Goal: Information Seeking & Learning: Compare options

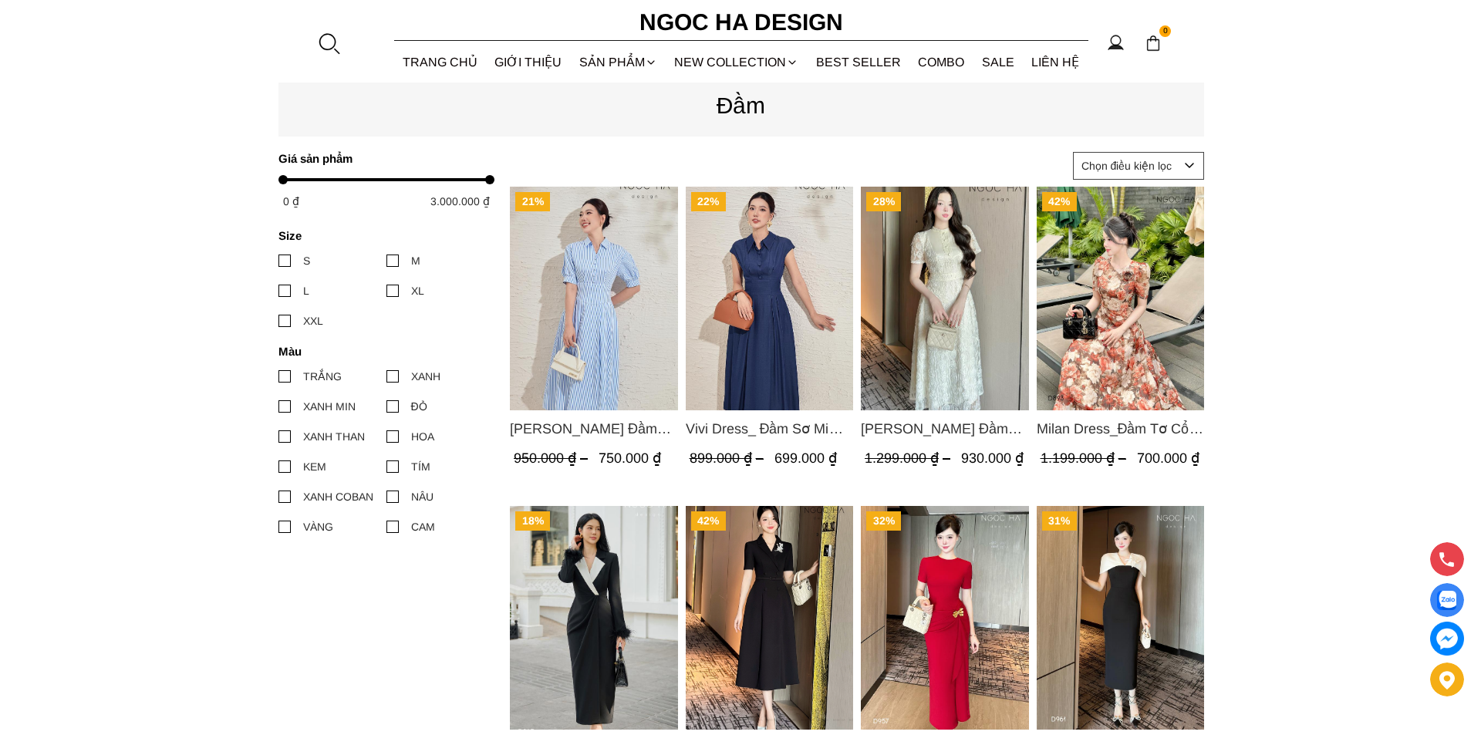
scroll to position [309, 0]
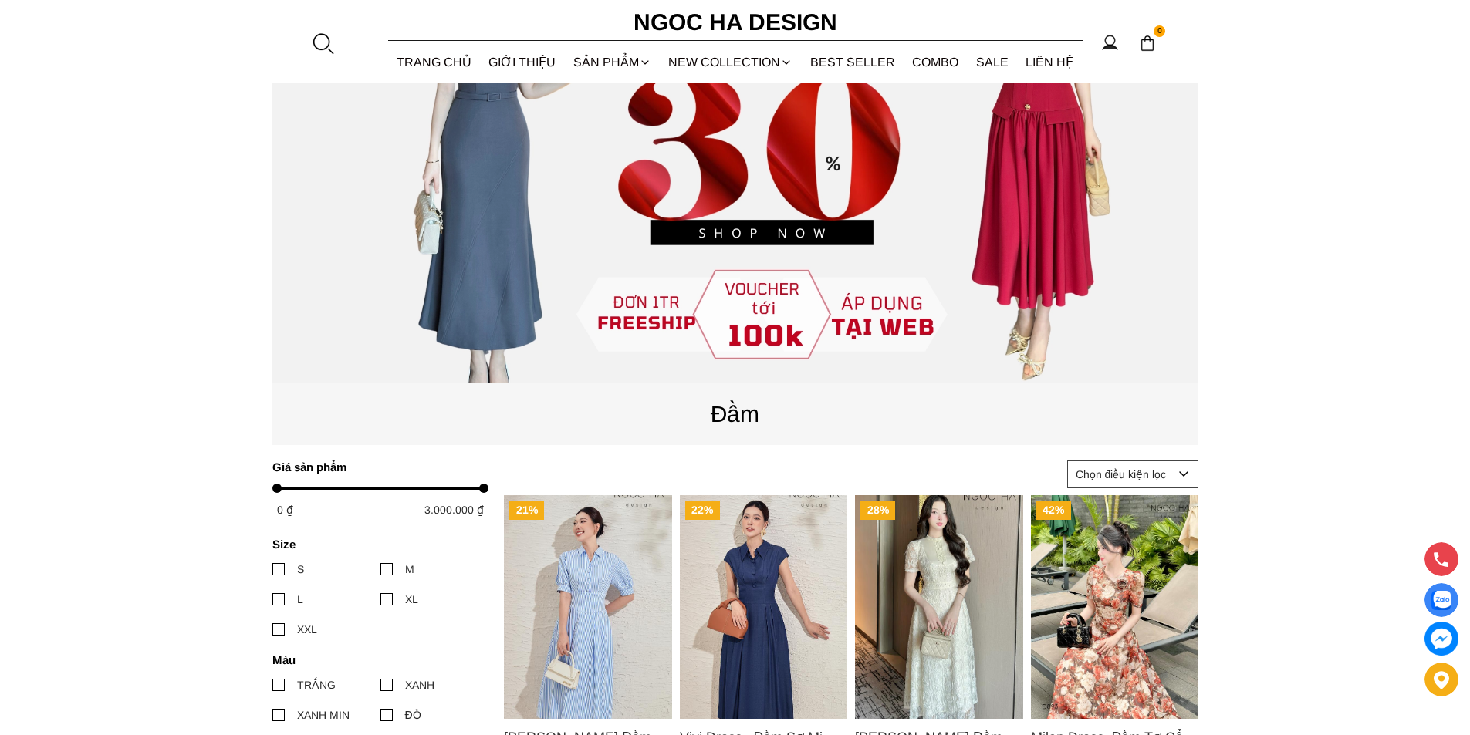
click at [320, 35] on div at bounding box center [322, 43] width 23 height 23
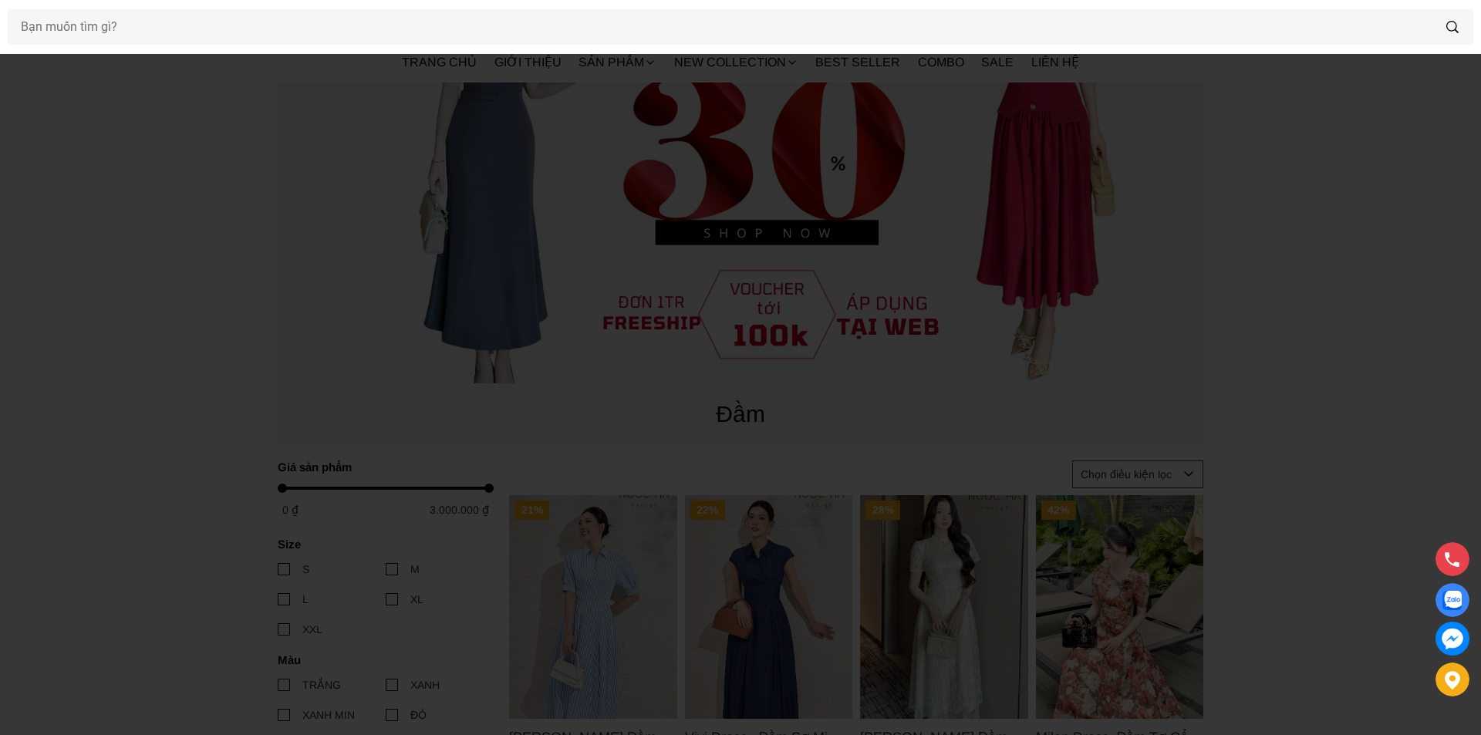
click at [262, 46] on div at bounding box center [740, 27] width 1481 height 54
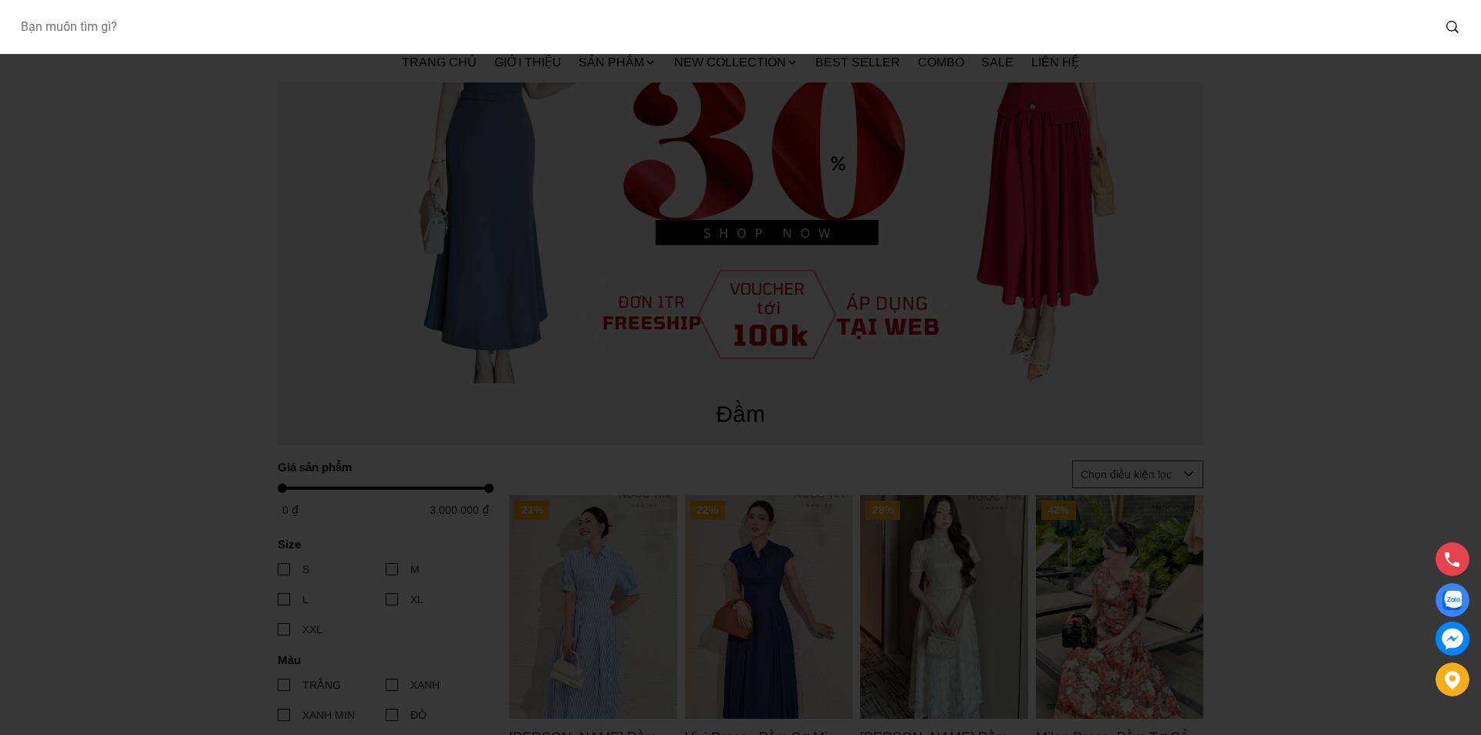
click at [247, 26] on input "Input search Bạn muốn tìm gì?" at bounding box center [720, 26] width 1424 height 35
type input "127"
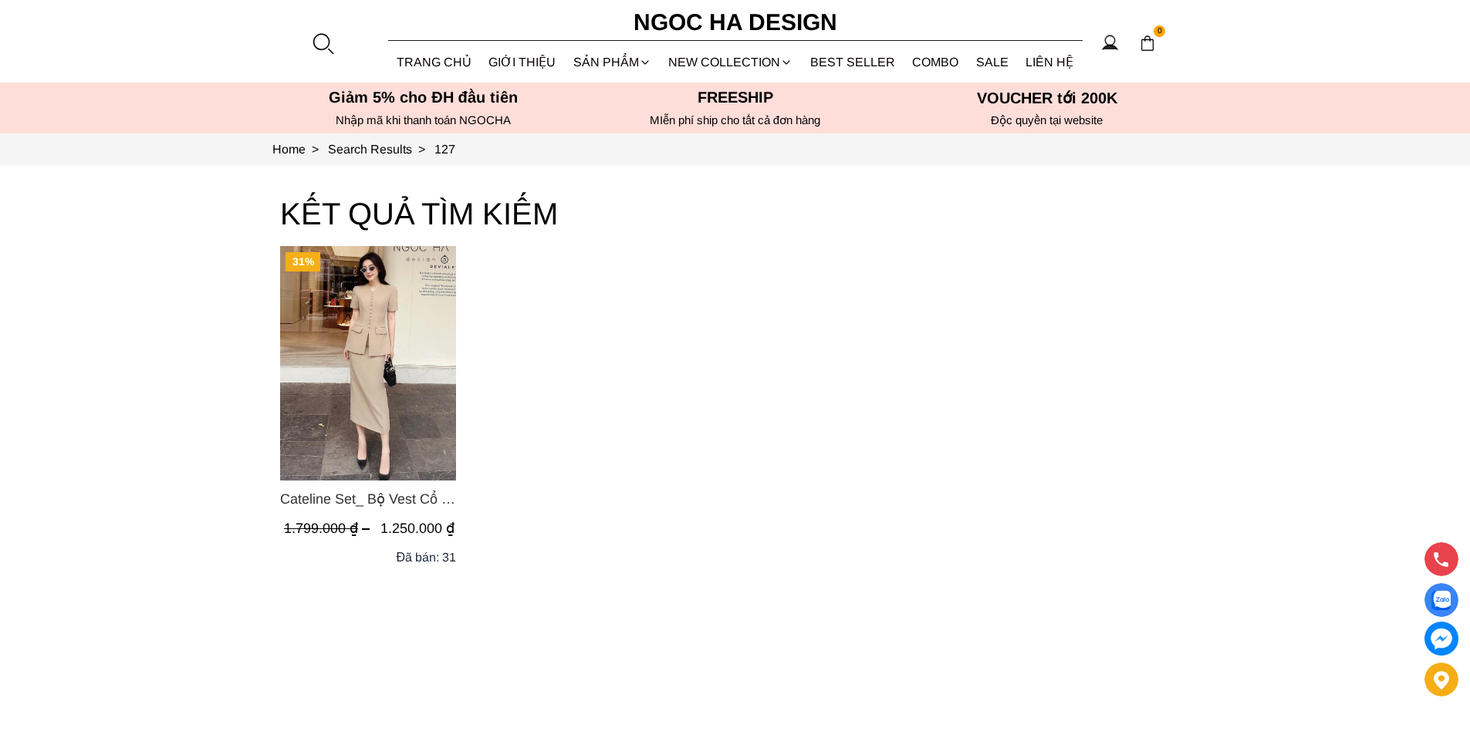
click at [372, 393] on img "Product image - Cateline Set_ Bộ Vest Cổ V Đính Cúc Nhí Chân Váy Bút Chì BJ127" at bounding box center [368, 363] width 176 height 235
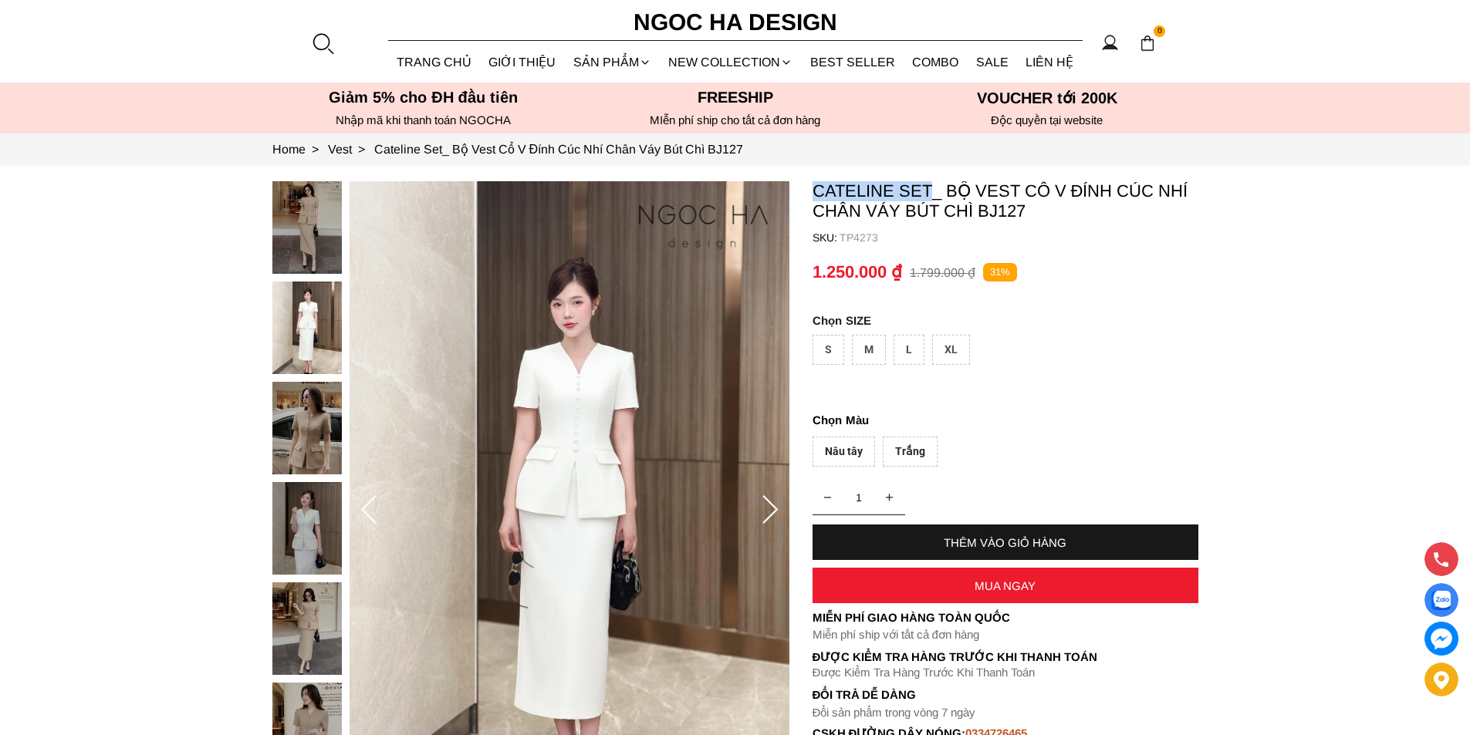
copy p "Cateline Set"
drag, startPoint x: 807, startPoint y: 184, endPoint x: 933, endPoint y: 185, distance: 126.5
click at [933, 185] on section "Cateline Set_ Bộ Vest Cổ V Đính Cúc Nhí Chân Váy Bút Chì BJ127 SKU: TP4273 1 TH…" at bounding box center [735, 511] width 1470 height 690
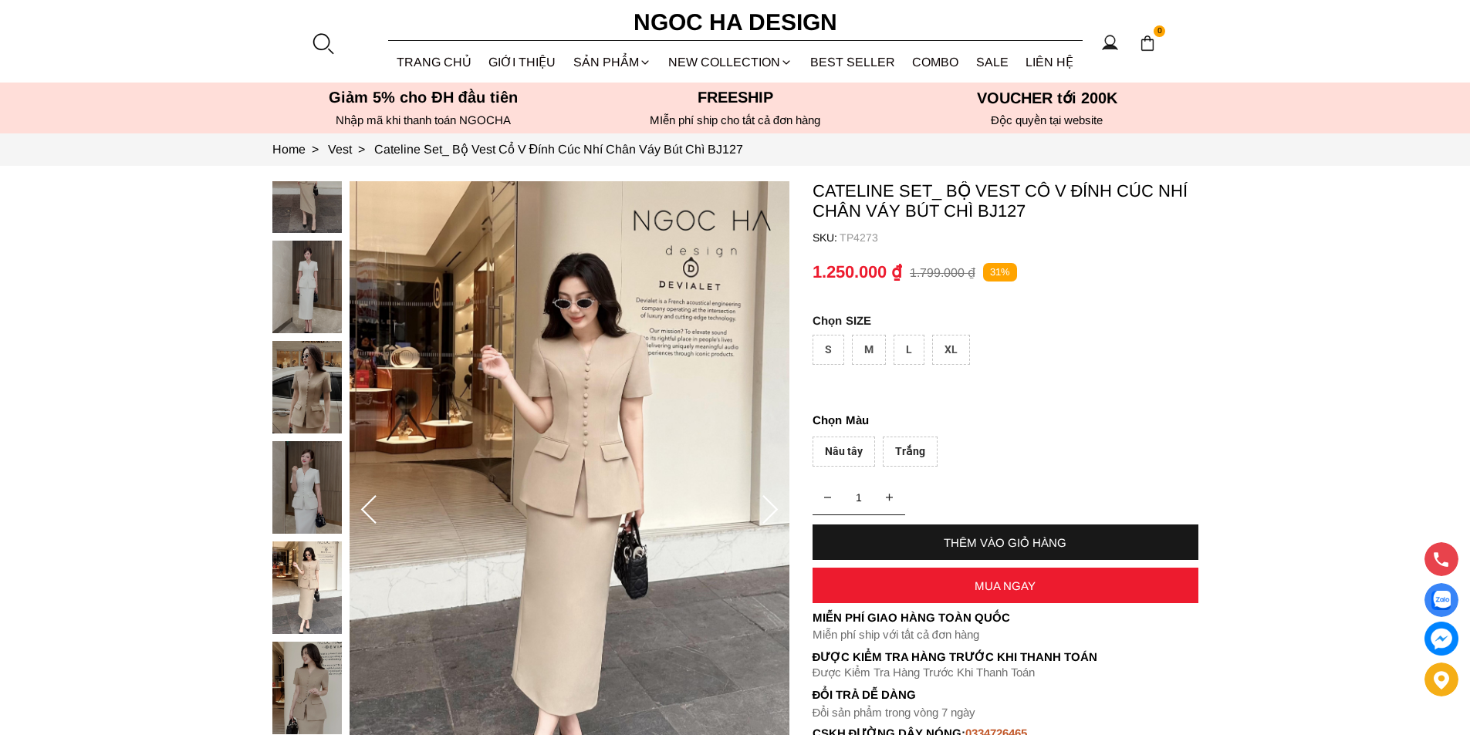
click at [326, 40] on div at bounding box center [322, 43] width 23 height 23
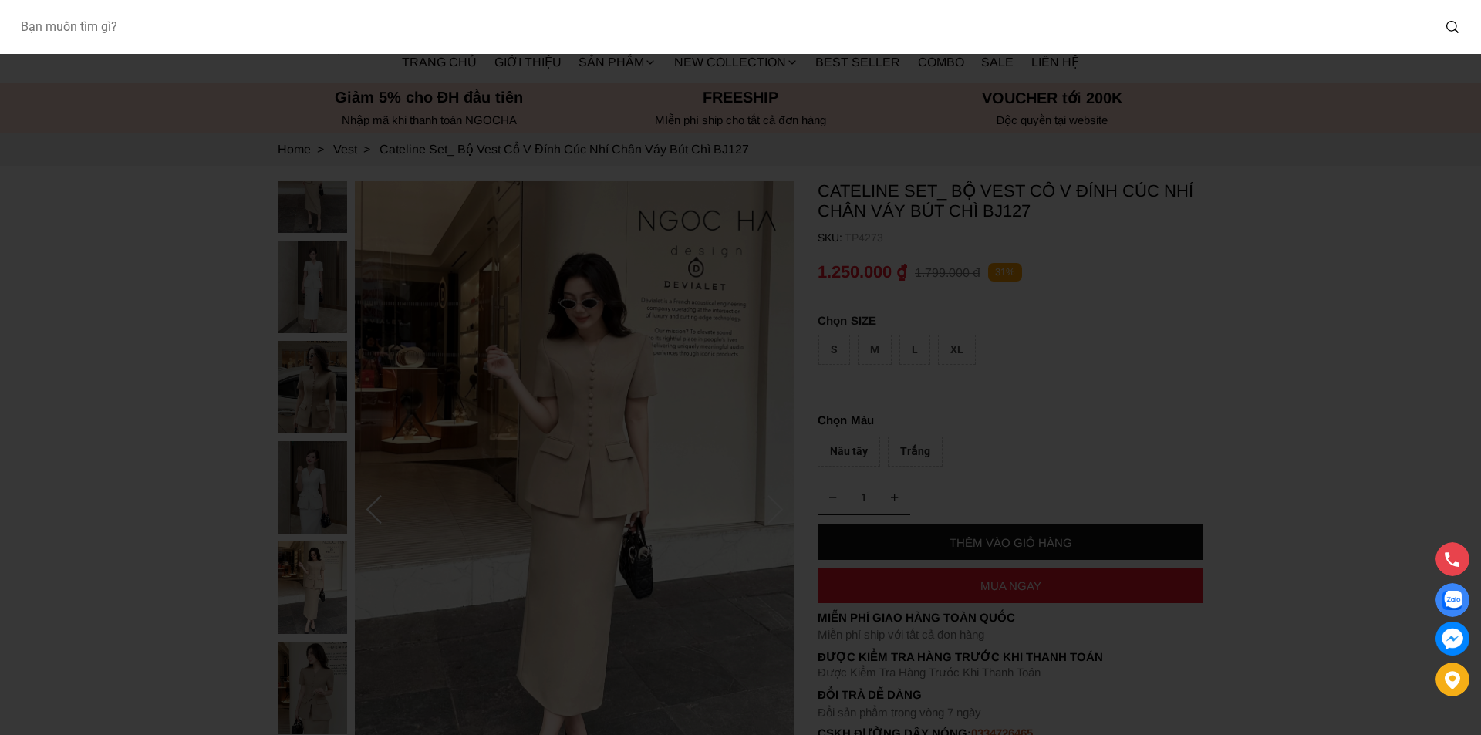
click at [174, 27] on input "Input search Bạn muốn tìm gì?" at bounding box center [720, 26] width 1424 height 35
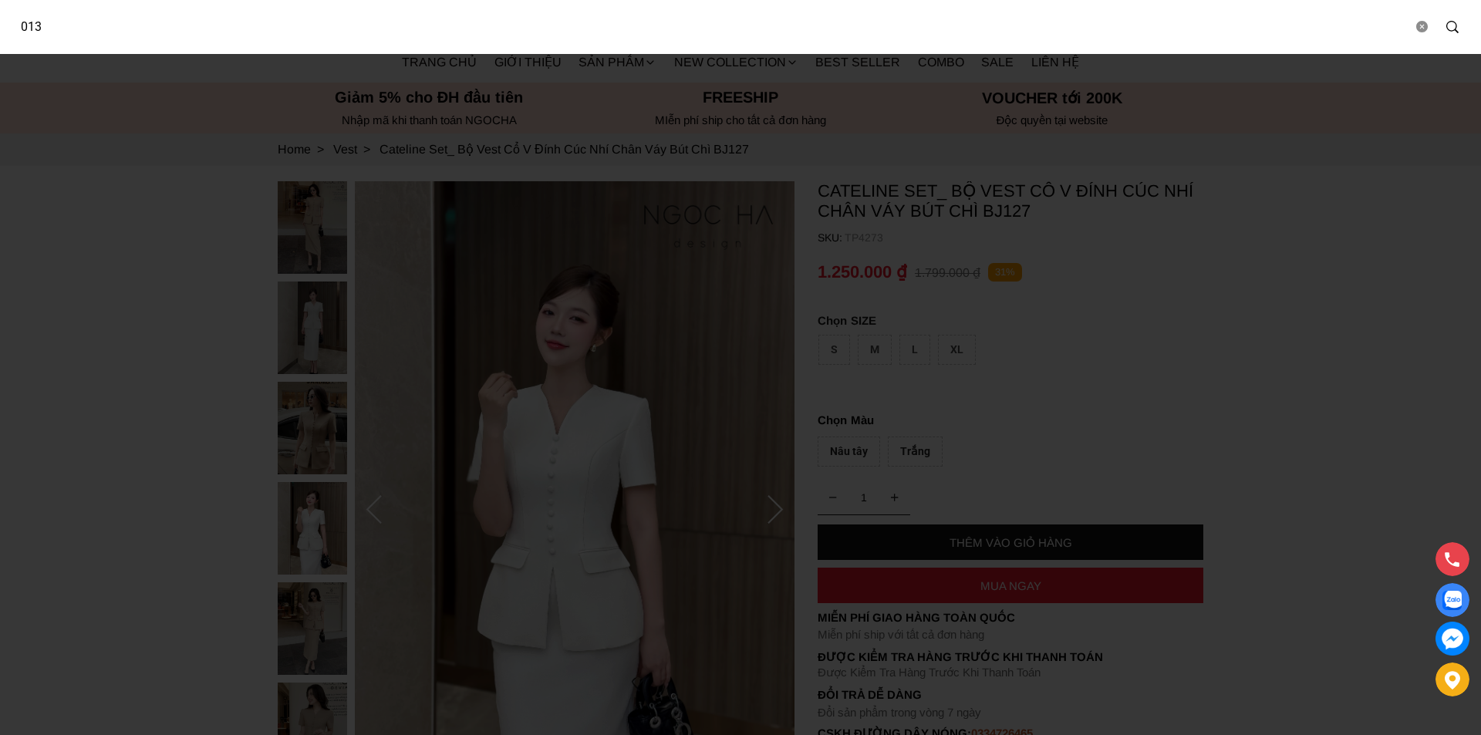
type input "013"
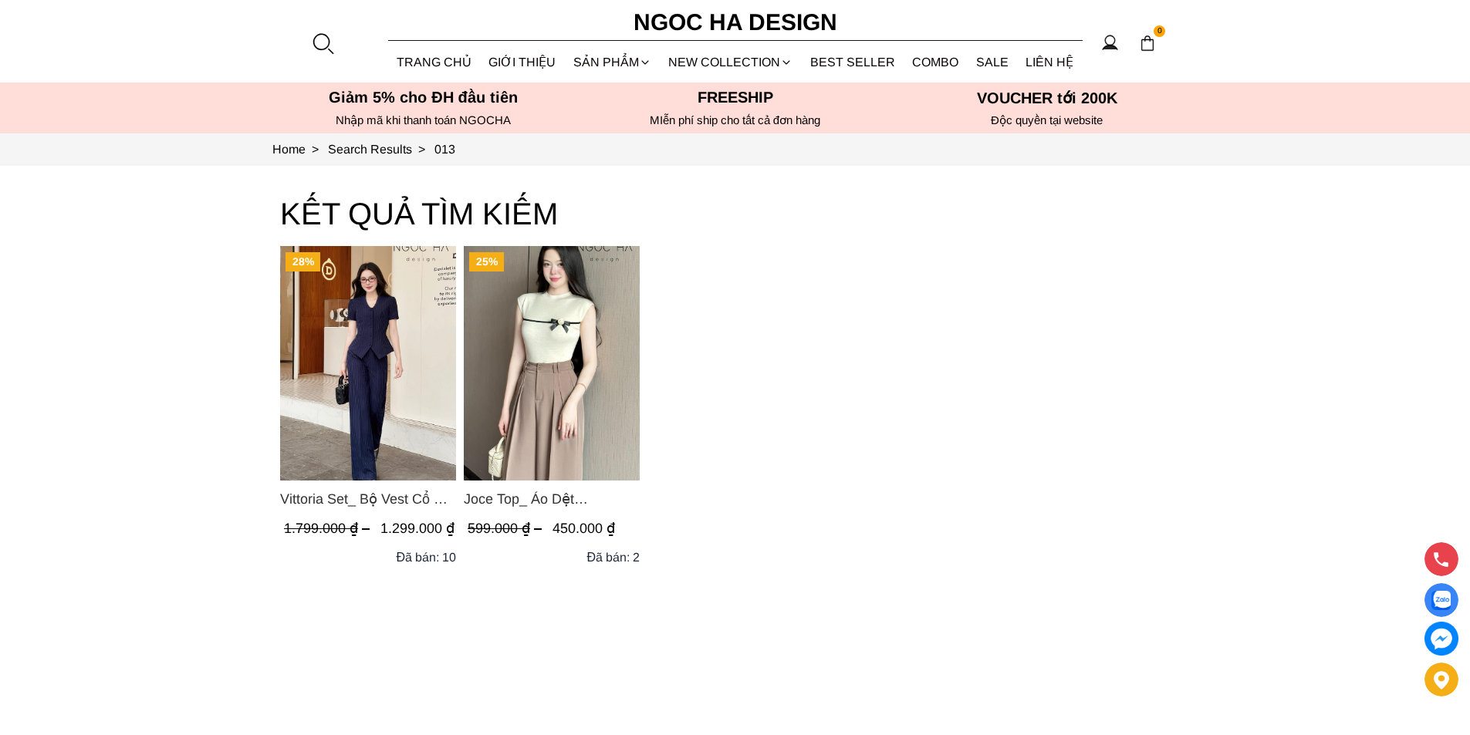
click at [371, 335] on img "Product image - Vittoria Set_ Bộ Vest Cổ V Quần Suông Kẻ Sọc BQ013" at bounding box center [368, 363] width 176 height 235
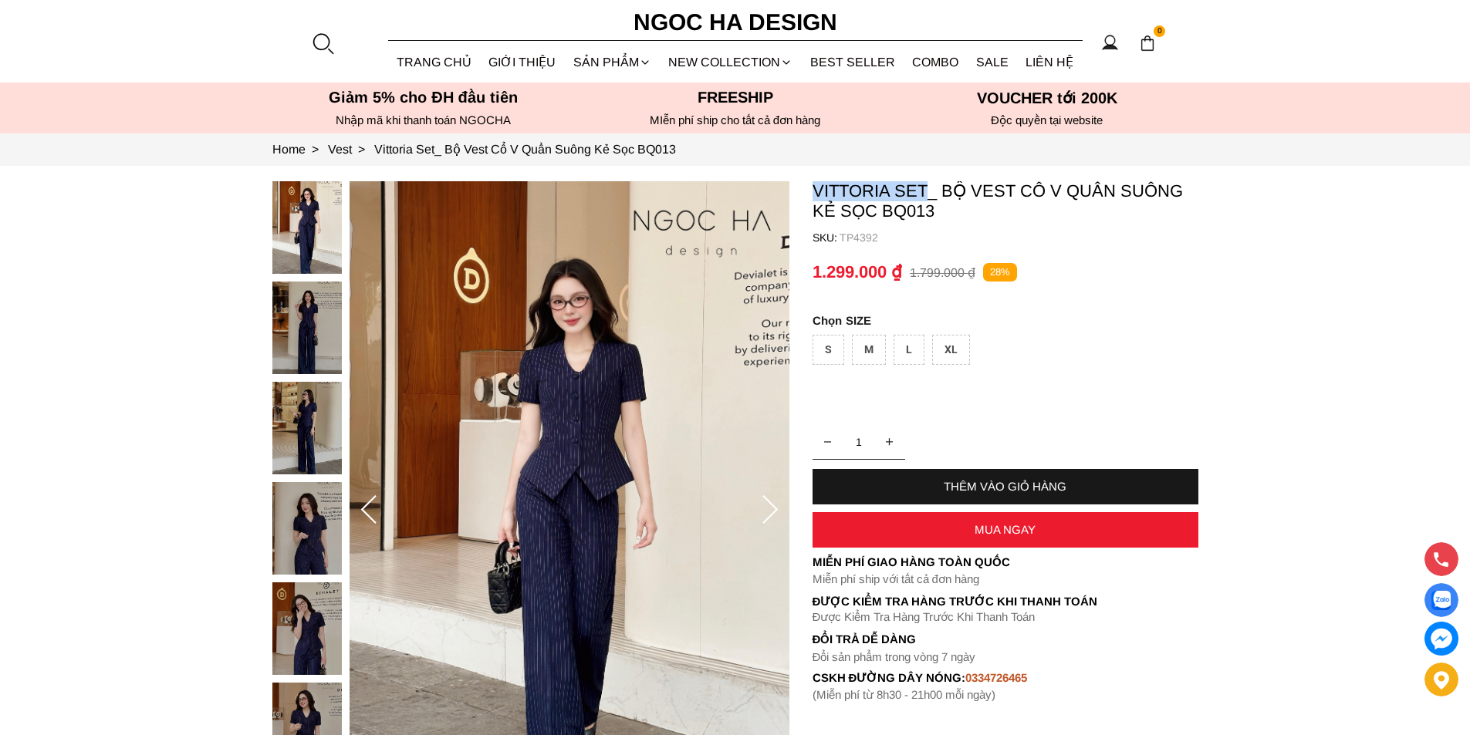
copy p "Vittoria Set"
drag, startPoint x: 805, startPoint y: 178, endPoint x: 923, endPoint y: 185, distance: 119.0
click at [923, 185] on section "Vittoria Set_ Bộ Vest Cổ V Quần Suông Kẻ Sọc BQ013 SKU: TP4392 1 THÊM VÀO GIỎ H…" at bounding box center [735, 511] width 1470 height 690
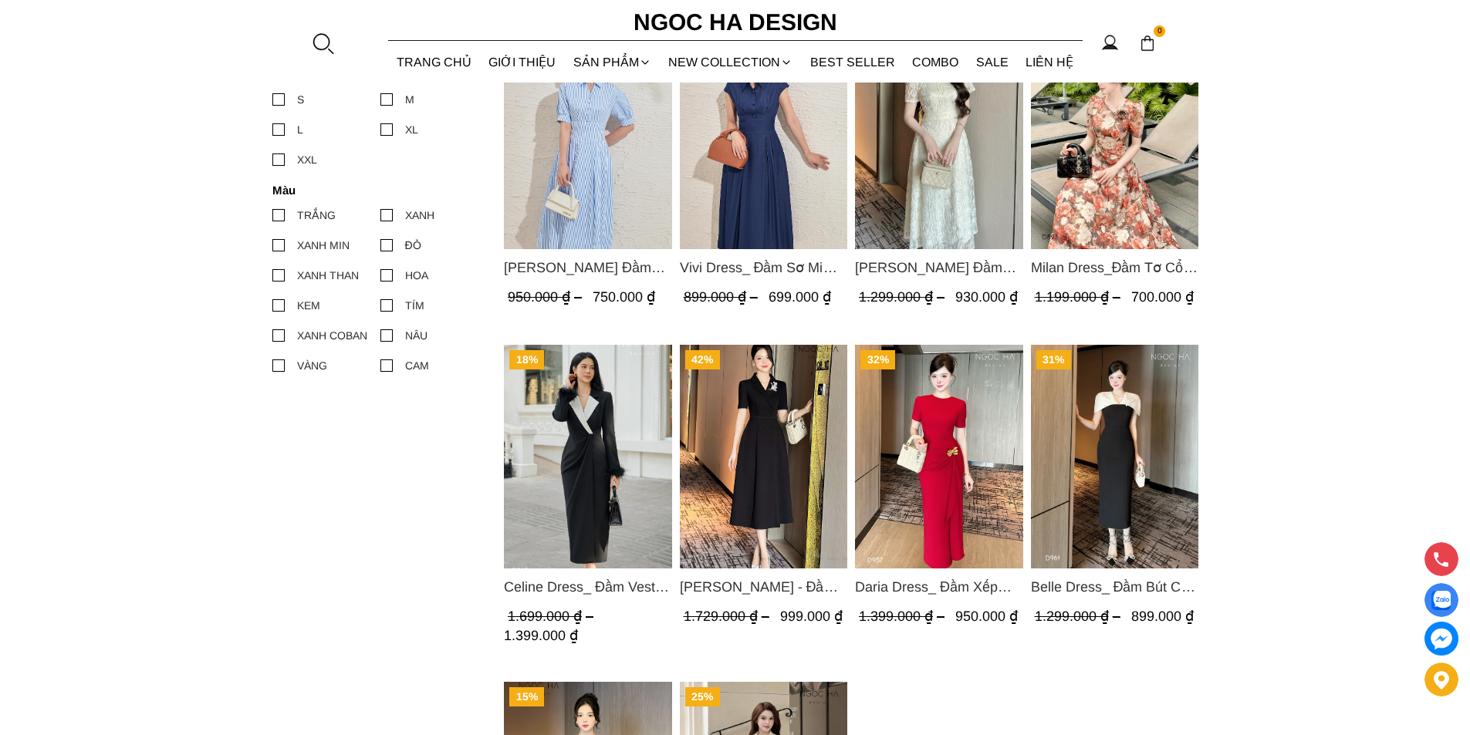
click at [336, 42] on section "127 0 Trang chủ Giới thiệu Sản phẩm [GEOGRAPHIC_DATA] Áo thun Áo sơ mi Áo Peplu…" at bounding box center [735, 41] width 1470 height 83
click at [321, 43] on div at bounding box center [322, 43] width 23 height 23
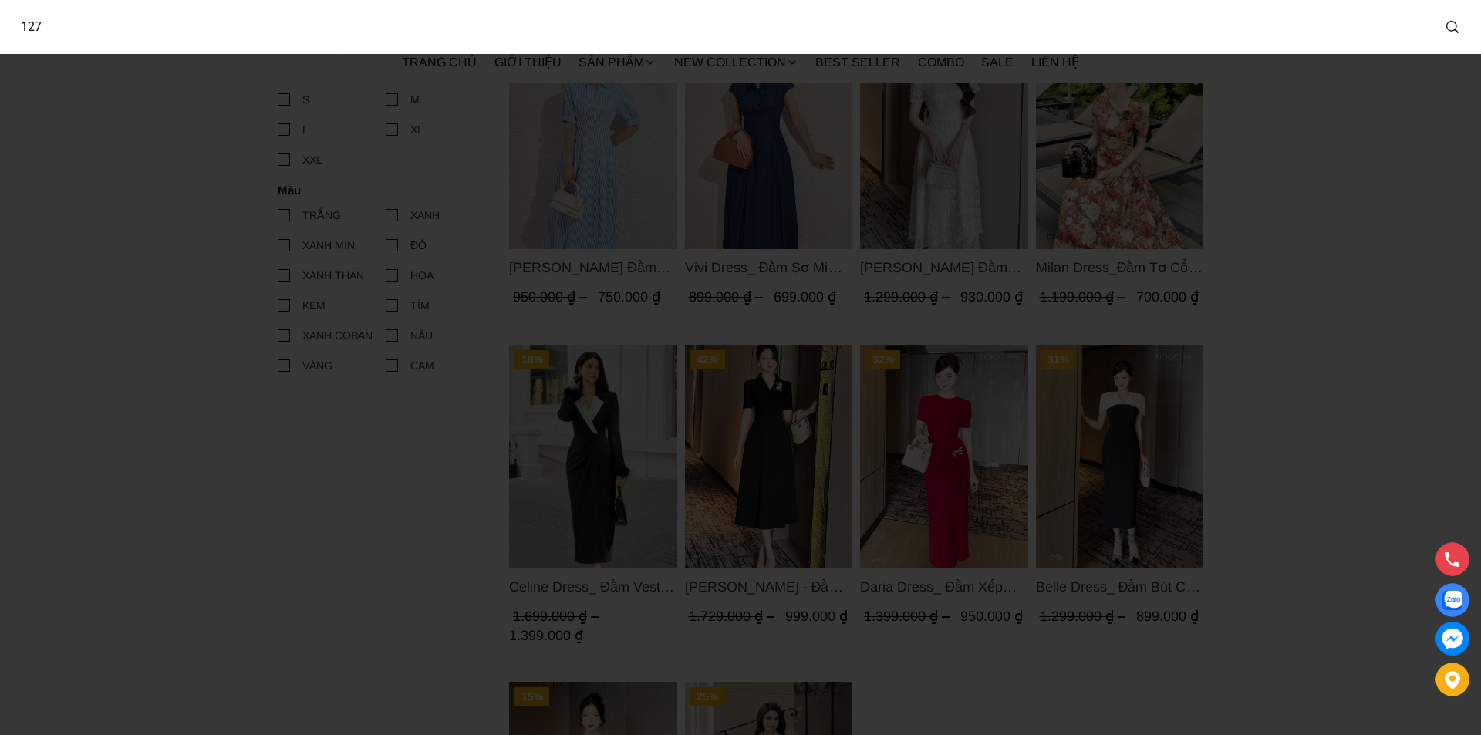
click at [231, 39] on input "127" at bounding box center [720, 26] width 1424 height 35
click at [231, 39] on input "127" at bounding box center [710, 26] width 1405 height 35
type input "013"
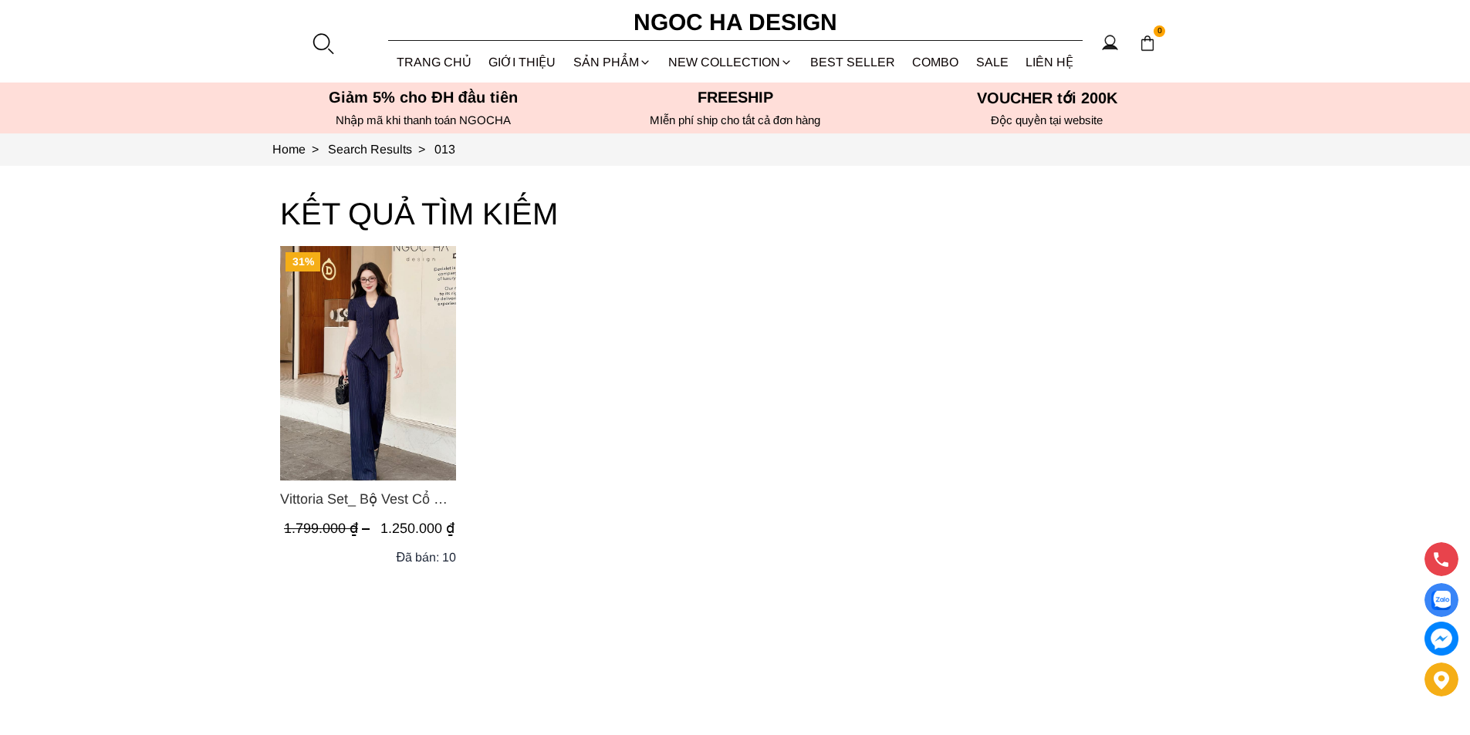
click at [356, 326] on img "Product image - Vittoria Set_ Bộ Vest Cổ V Quần Suông Kẻ Sọc BQ013" at bounding box center [368, 363] width 176 height 235
click at [323, 51] on div at bounding box center [322, 43] width 23 height 23
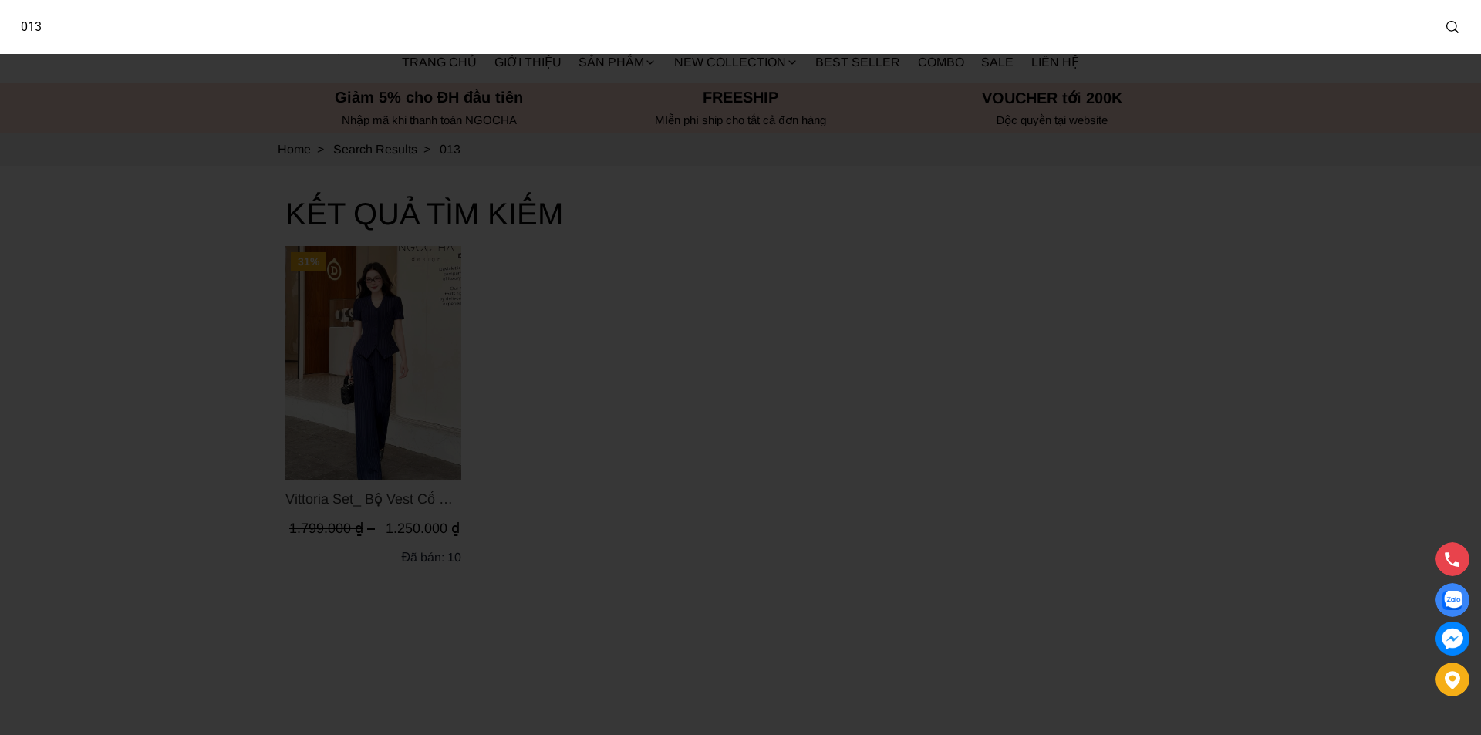
click at [289, 32] on input "013" at bounding box center [720, 26] width 1424 height 35
click at [289, 32] on input "013" at bounding box center [710, 26] width 1405 height 35
type input "D713"
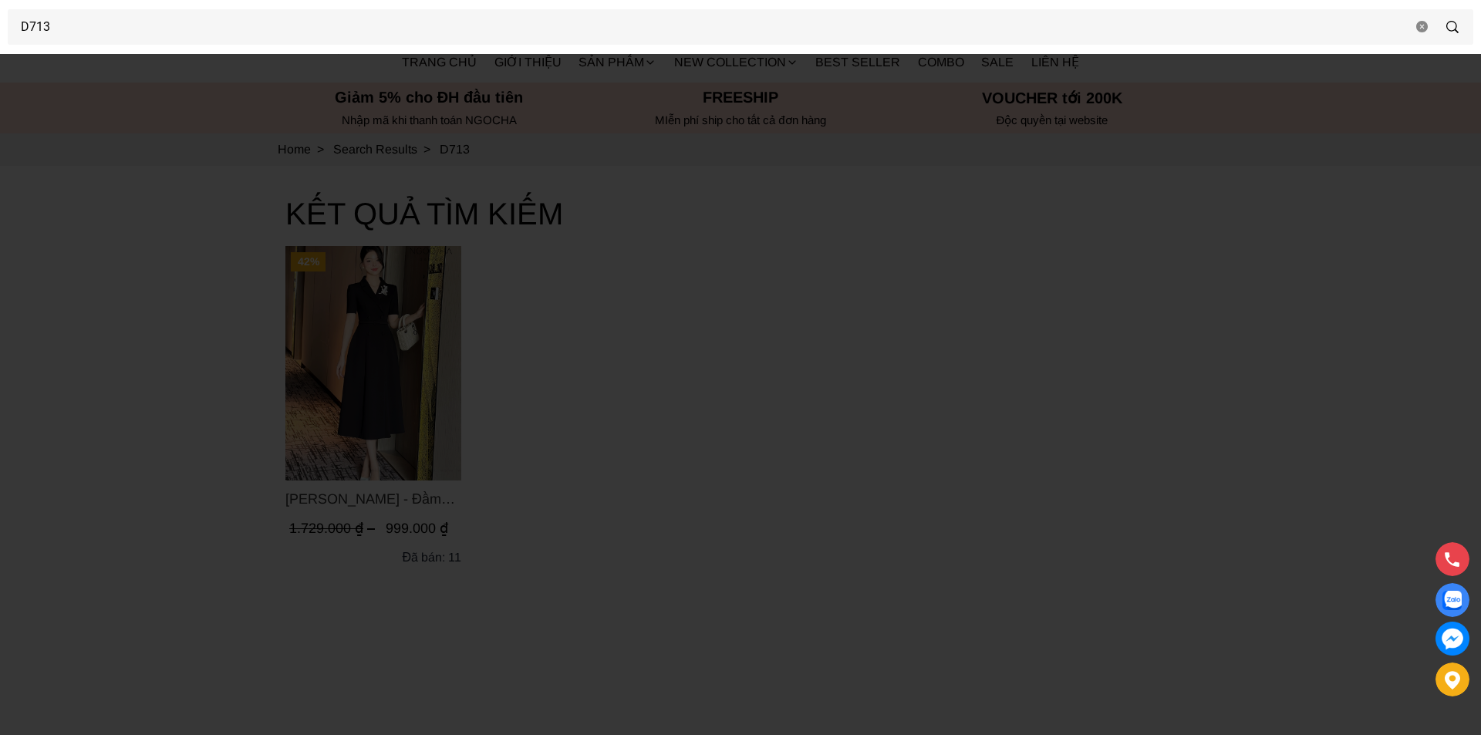
click at [187, 268] on div at bounding box center [740, 367] width 1481 height 735
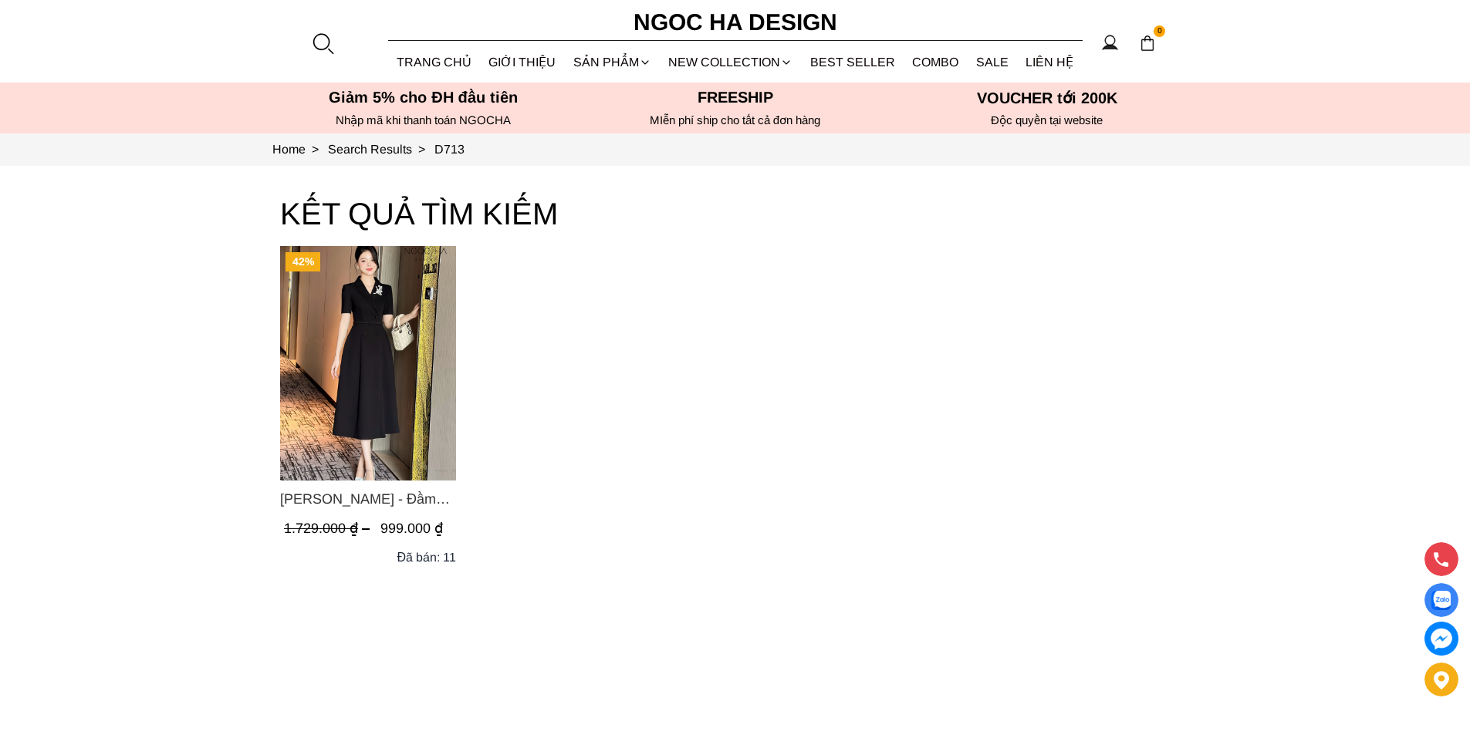
click at [336, 310] on img "Product image - Irene Dress - Đầm Vest Dáng Xòe Kèm Đai D713" at bounding box center [368, 363] width 176 height 235
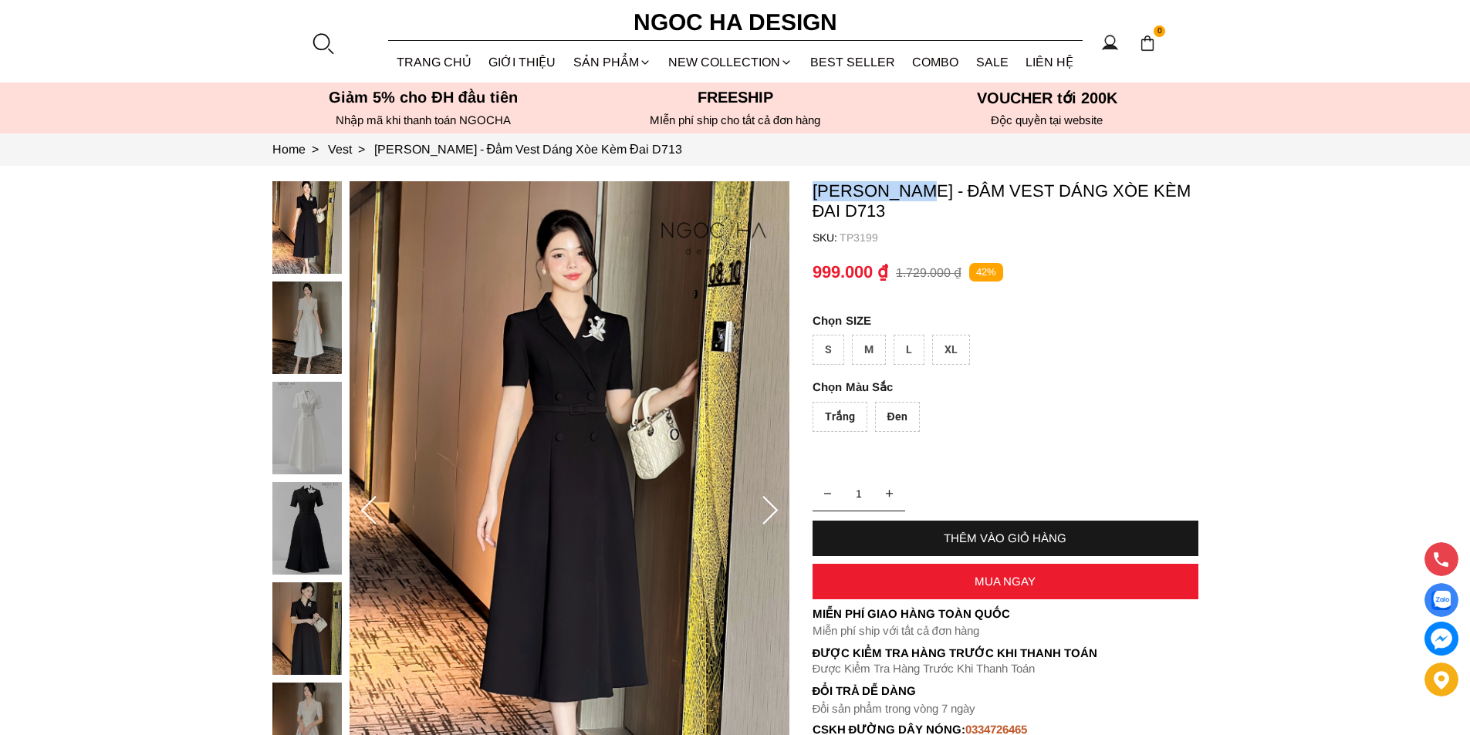
copy p "[PERSON_NAME]"
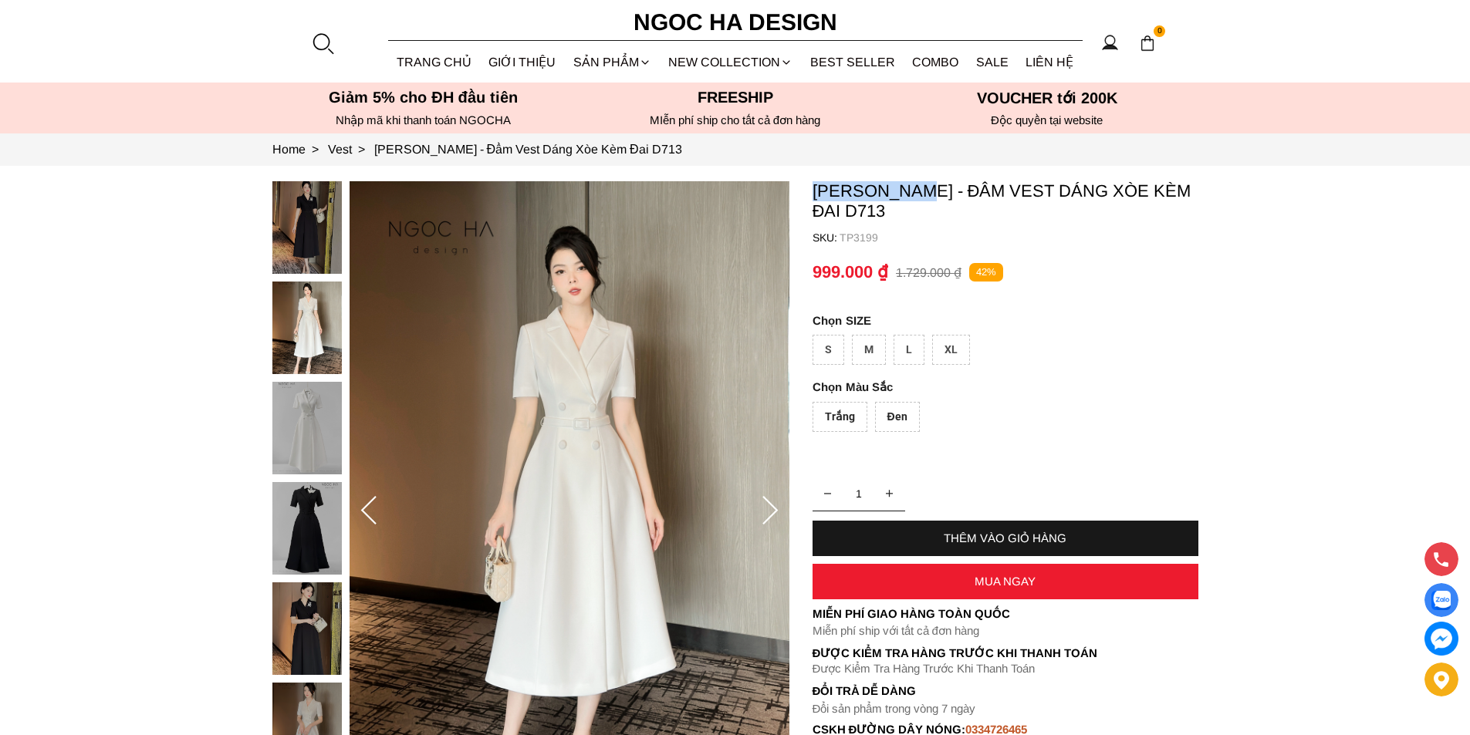
drag, startPoint x: 806, startPoint y: 189, endPoint x: 929, endPoint y: 188, distance: 122.7
click at [929, 188] on section "Irene Dress - Đầm Vest Dáng Xòe Kèm Đai D713 SKU: TP3199 Trắng Đen 1 THÊM VÀO G…" at bounding box center [735, 511] width 1470 height 690
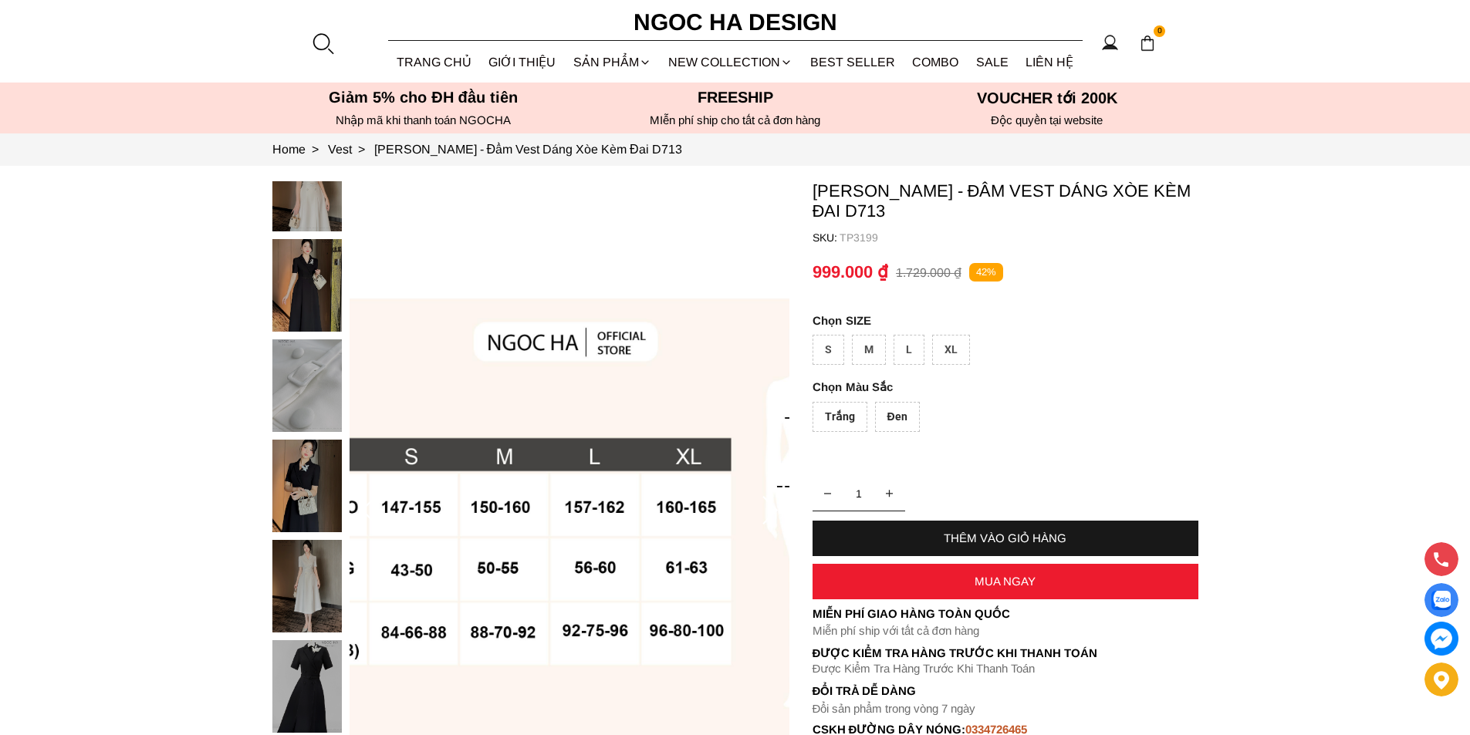
click at [323, 38] on div at bounding box center [322, 43] width 23 height 23
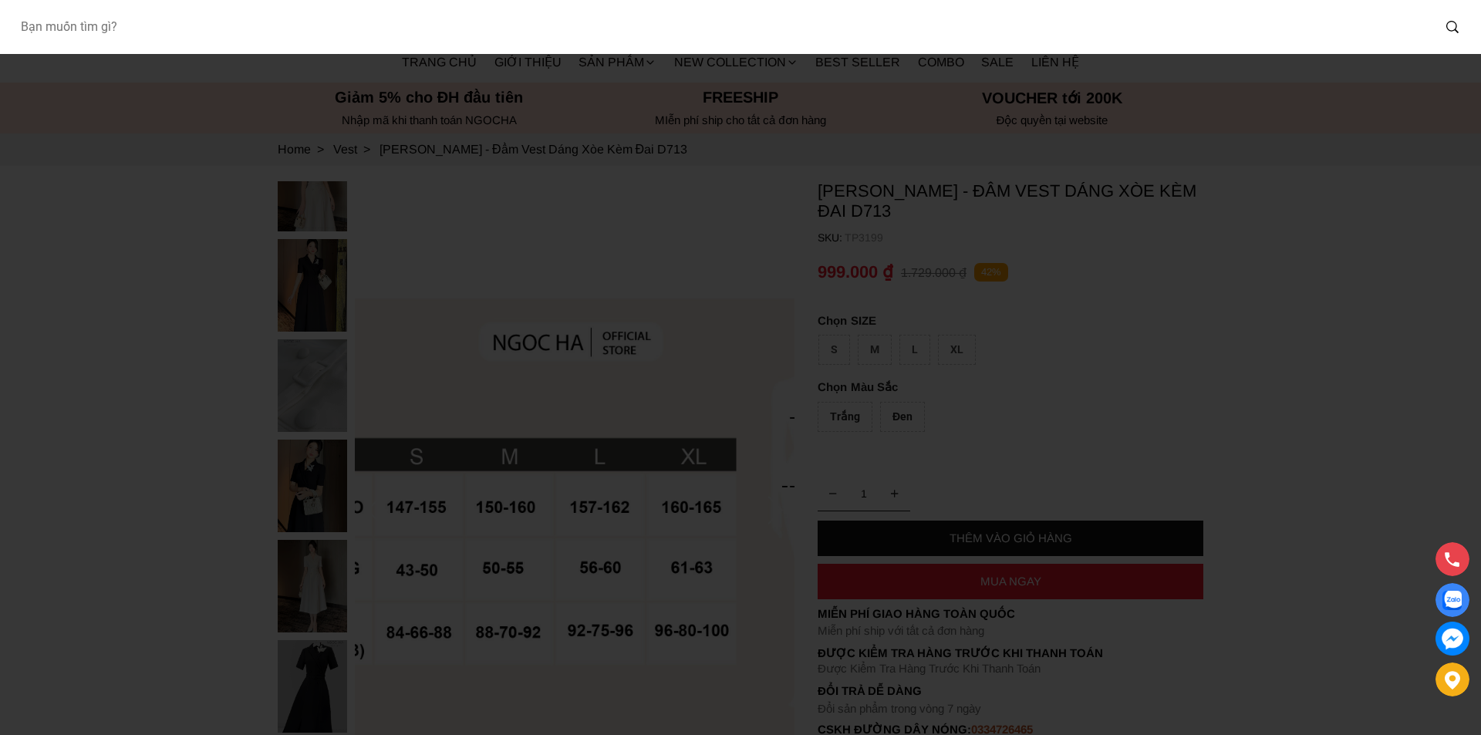
click at [167, 39] on input "Input search Bạn muốn tìm gì?" at bounding box center [720, 26] width 1424 height 35
type input "D1003"
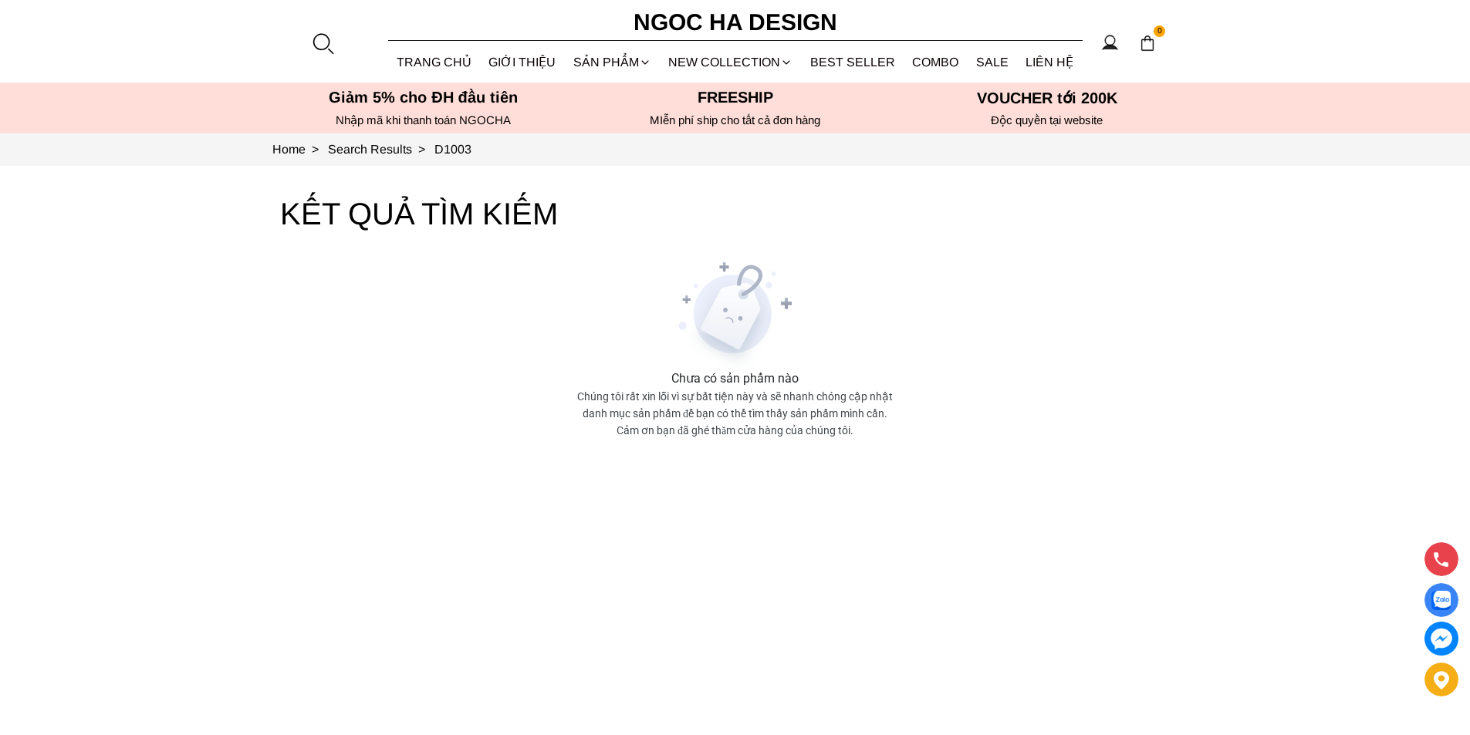
click at [319, 47] on div at bounding box center [322, 43] width 23 height 23
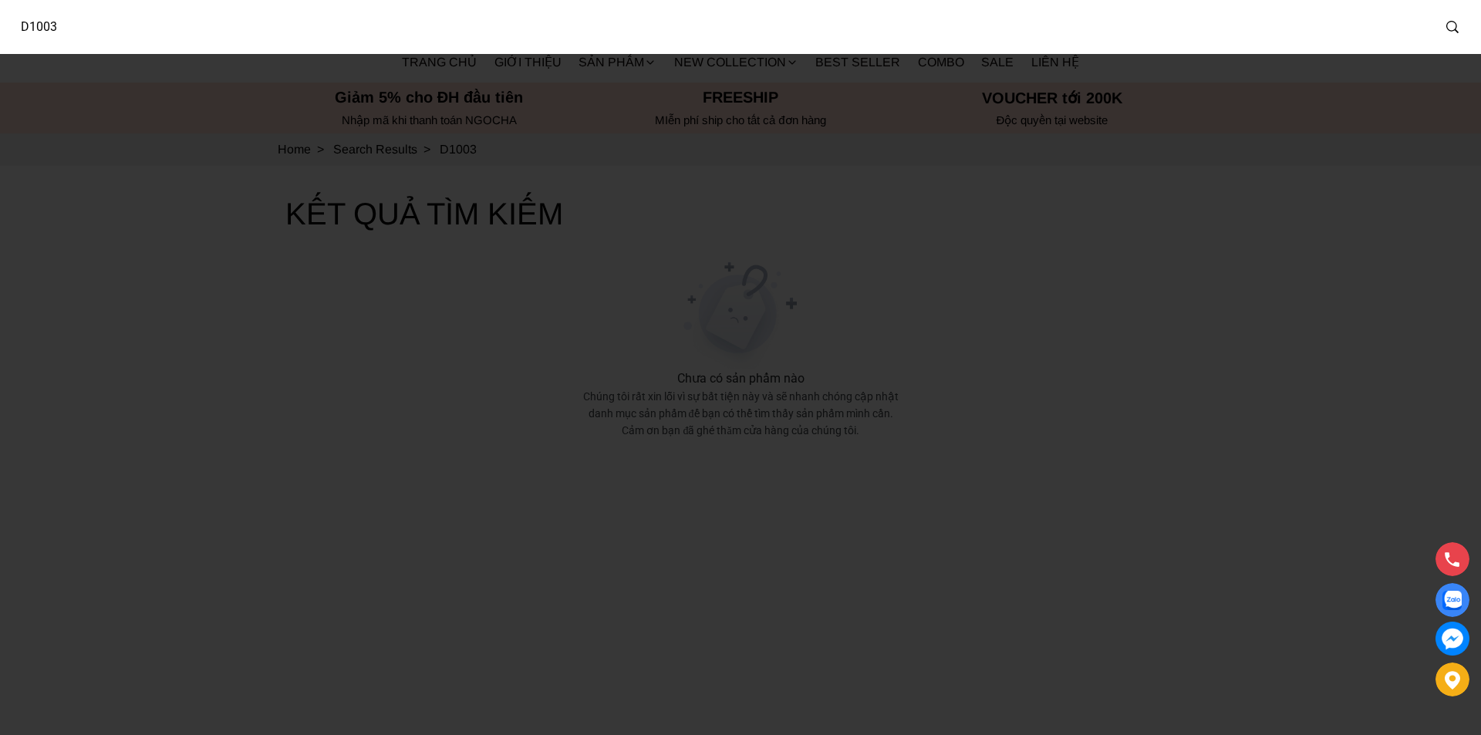
click at [275, 30] on input "D1003" at bounding box center [720, 26] width 1424 height 35
click at [275, 29] on input "D1003" at bounding box center [710, 26] width 1405 height 35
type input "727"
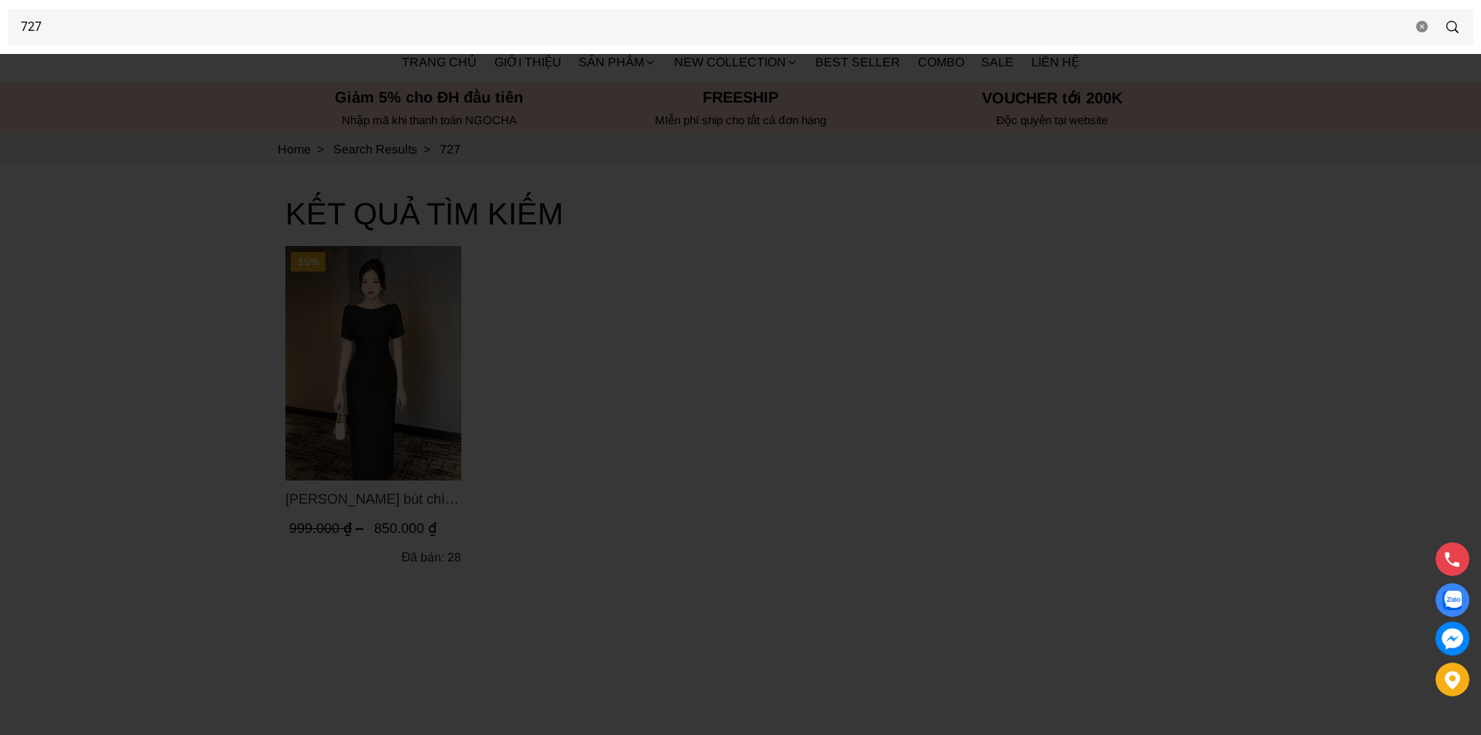
click at [374, 298] on div at bounding box center [740, 367] width 1481 height 735
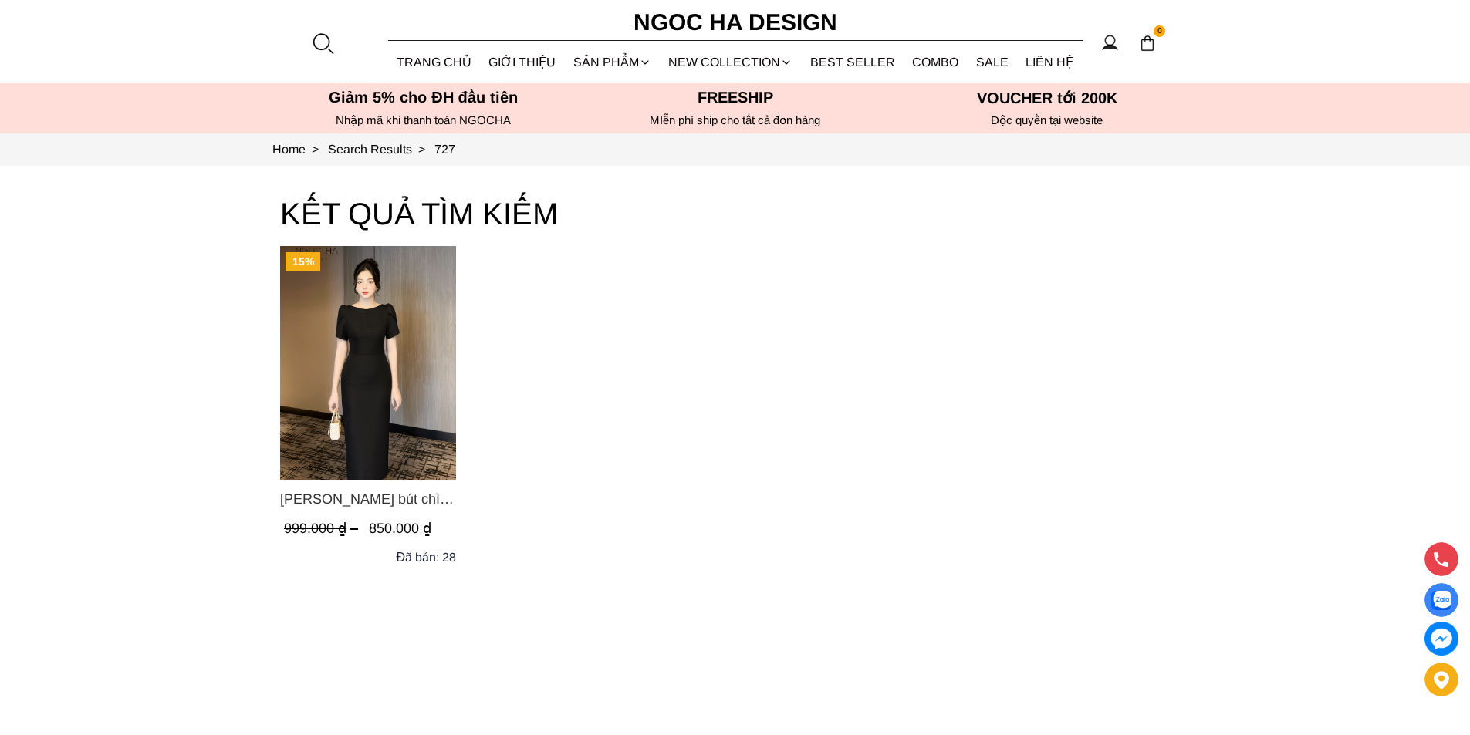
click at [374, 298] on img "Product image - Alice Dress_Đầm bút chì ,tay nụ hồng ,bồng đầu tay màu đen D727" at bounding box center [368, 363] width 176 height 235
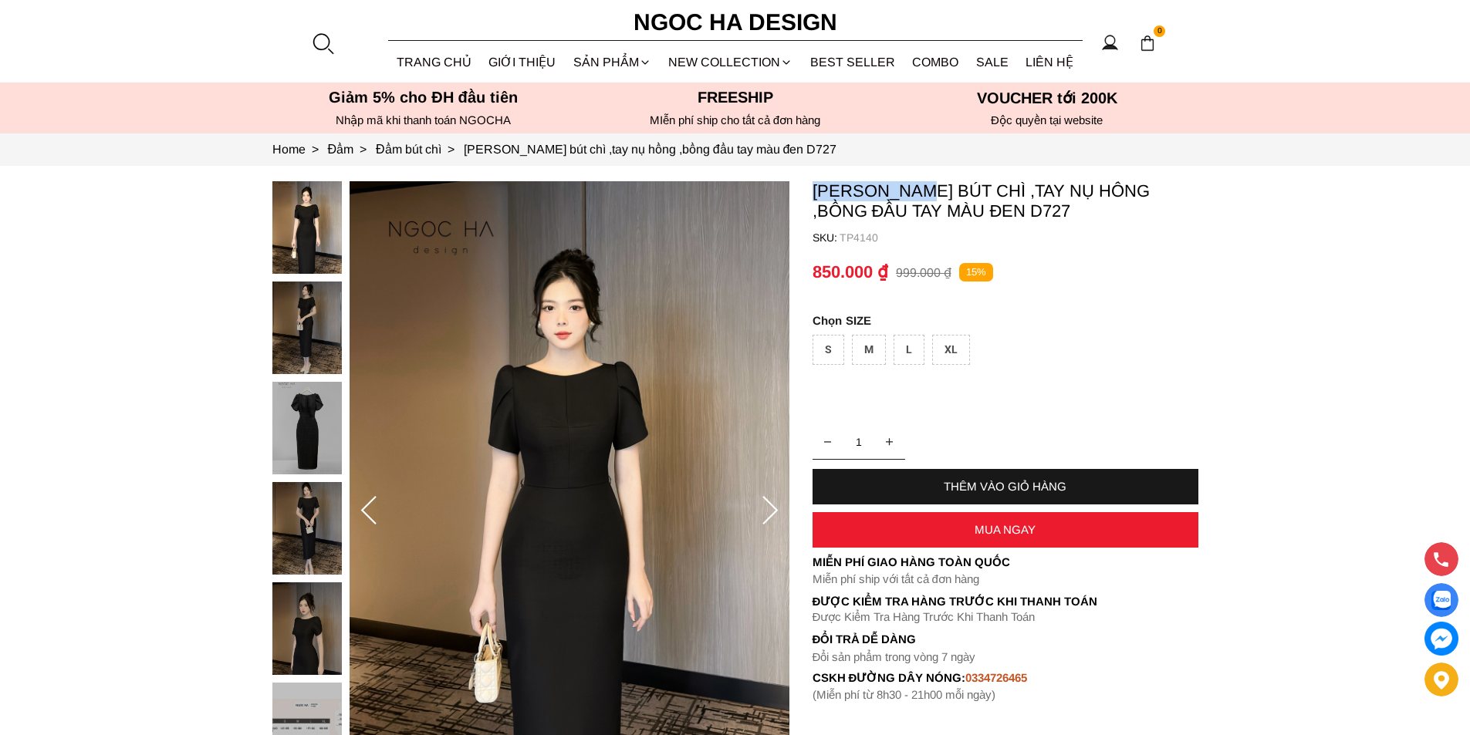
copy p "[PERSON_NAME]"
drag, startPoint x: 810, startPoint y: 183, endPoint x: 921, endPoint y: 188, distance: 111.2
click at [921, 188] on section "[PERSON_NAME] bút chì ,tay nụ hồng ,bồng đầu tay màu đen D727 SKU: TP4140 1 THÊ…" at bounding box center [735, 511] width 1470 height 690
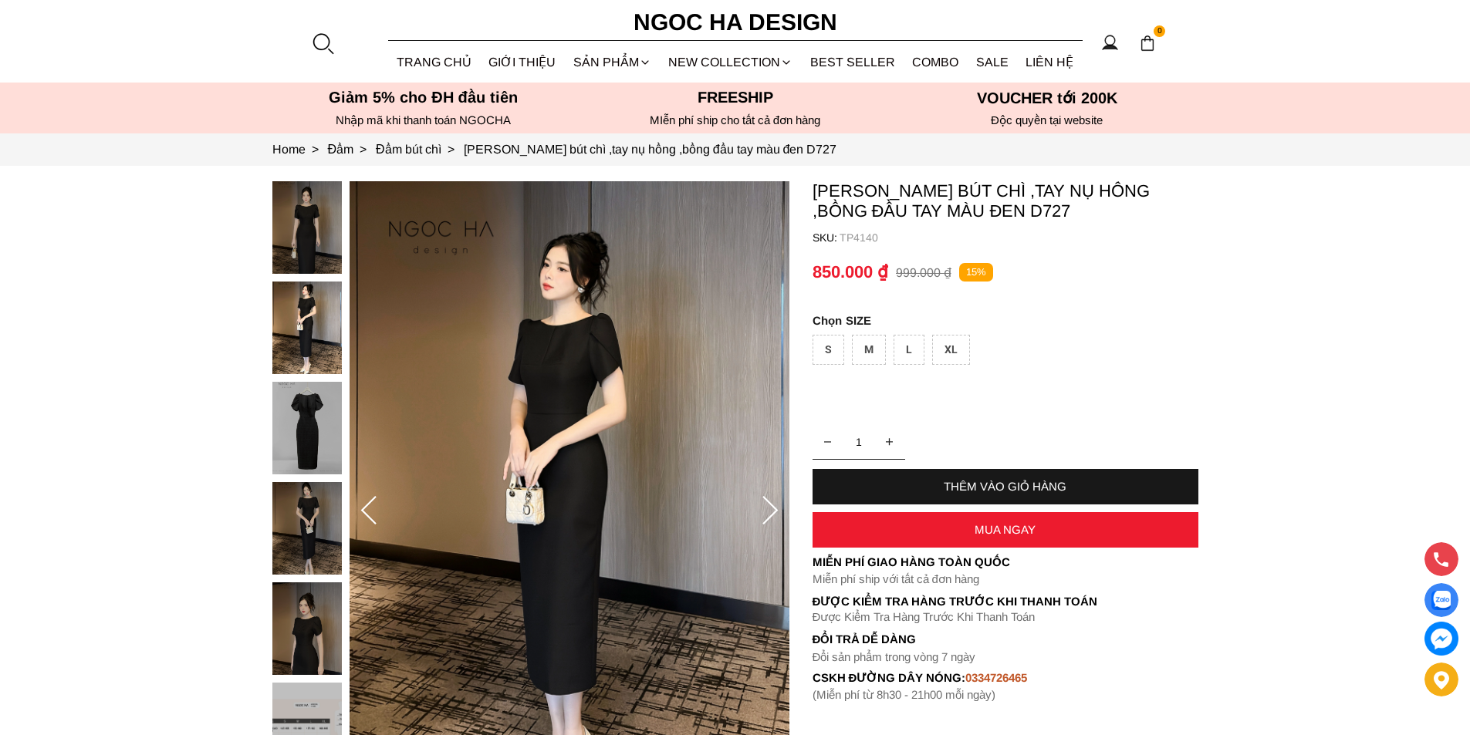
click at [317, 49] on div at bounding box center [322, 43] width 23 height 23
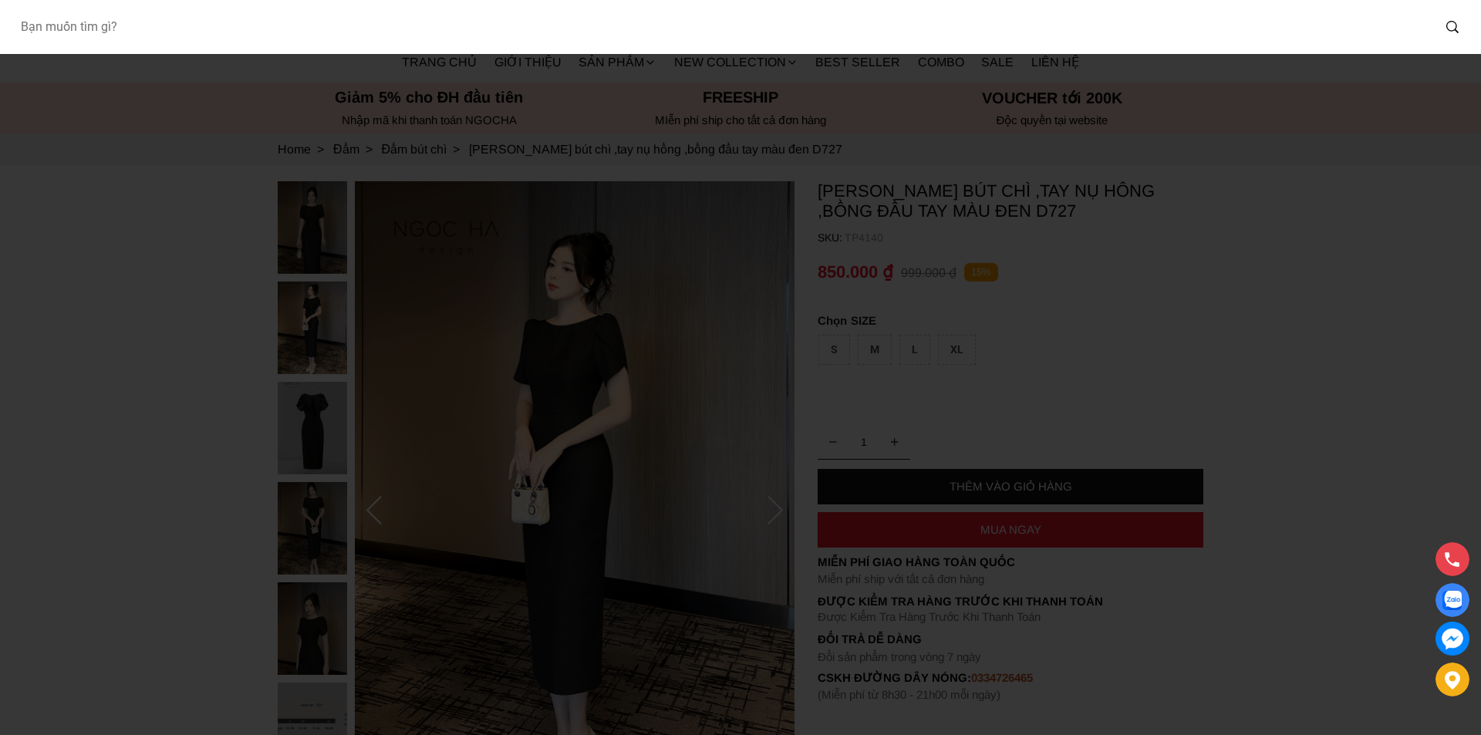
click at [217, 24] on input "Input search Bạn muốn tìm gì?" at bounding box center [720, 26] width 1424 height 35
type input "713"
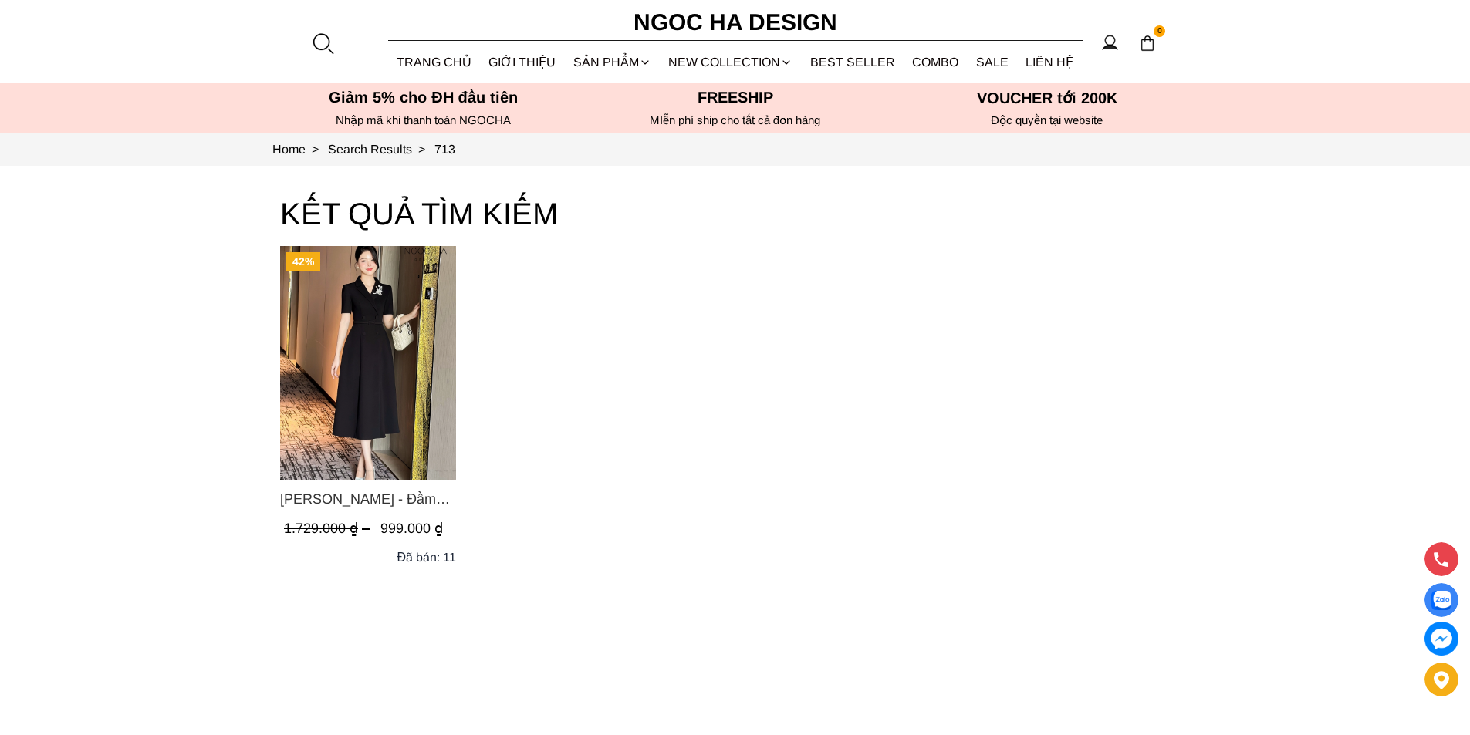
click at [358, 322] on img "Product image - Irene Dress - Đầm Vest Dáng Xòe Kèm Đai D713" at bounding box center [368, 363] width 176 height 235
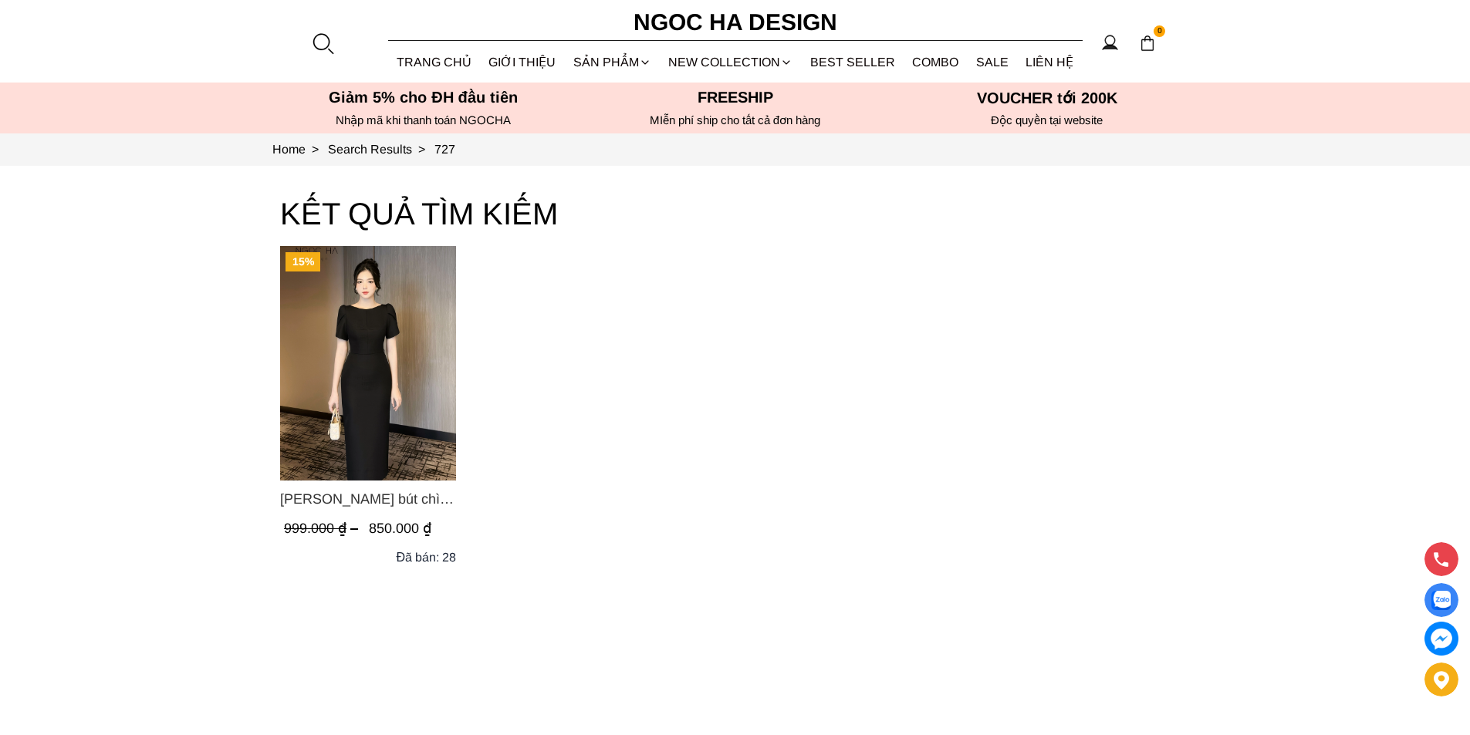
click at [337, 309] on img "Product image - Alice Dress_Đầm bút chì ,tay nụ hồng ,bồng đầu tay màu đen D727" at bounding box center [368, 363] width 176 height 235
